Goal: Navigation & Orientation: Find specific page/section

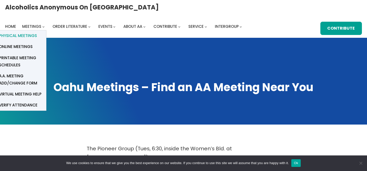
click at [37, 32] on span "Physical Meetings" at bounding box center [18, 35] width 38 height 7
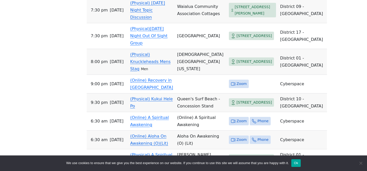
scroll to position [647, 0]
click at [160, 71] on link "(Physical) Knuckleheads Mens Stag" at bounding box center [150, 60] width 41 height 19
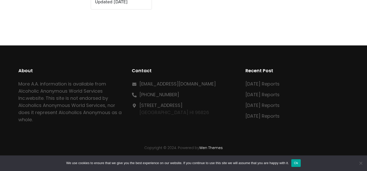
scroll to position [267, 0]
